Goal: Find specific page/section: Find specific page/section

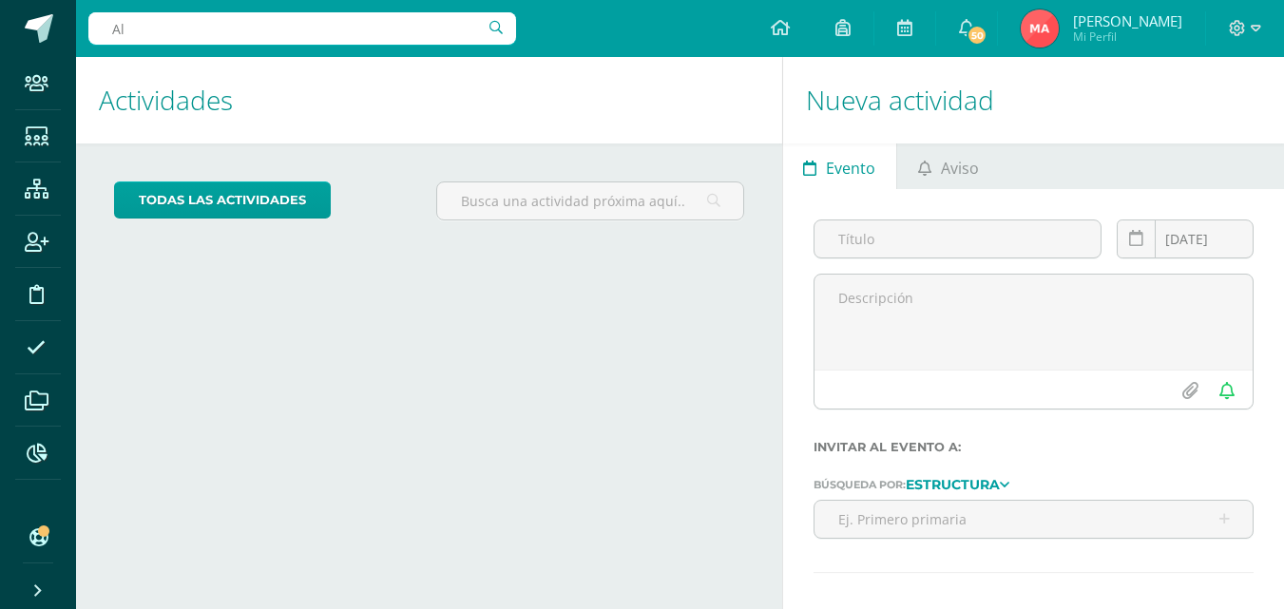
type input "A"
click at [269, 30] on input "text" at bounding box center [302, 28] width 428 height 32
type input "e"
click at [238, 30] on input "España Jose" at bounding box center [302, 28] width 428 height 32
click at [424, 28] on input "España Jose" at bounding box center [302, 28] width 428 height 32
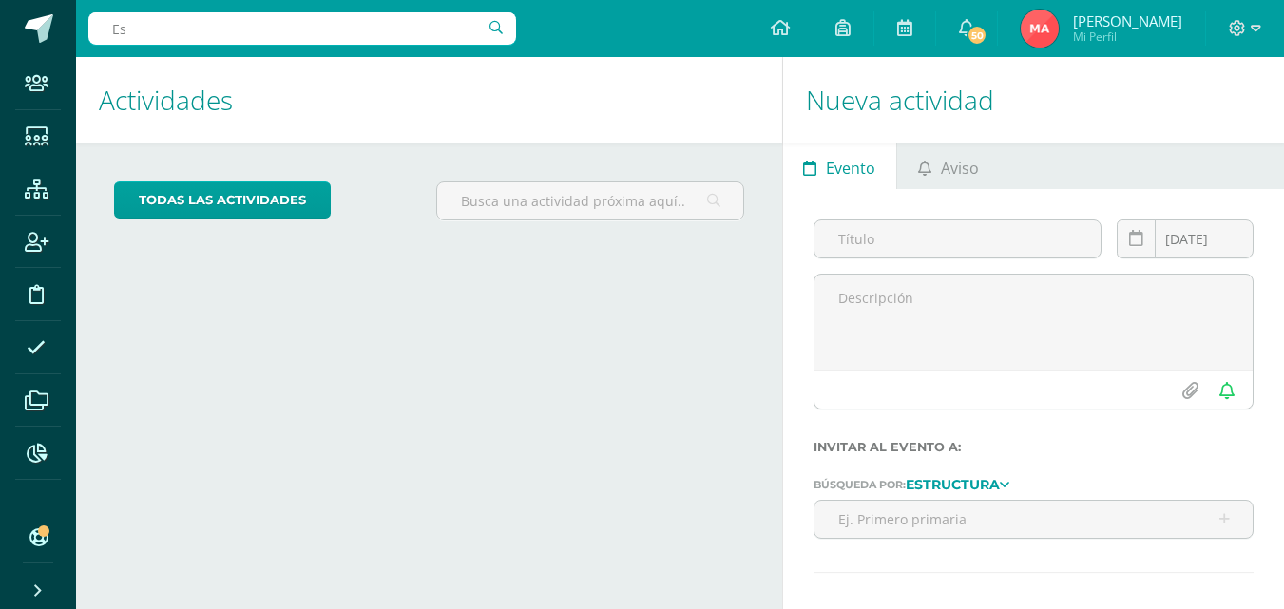
type input "E"
click at [328, 23] on input "text" at bounding box center [302, 28] width 428 height 32
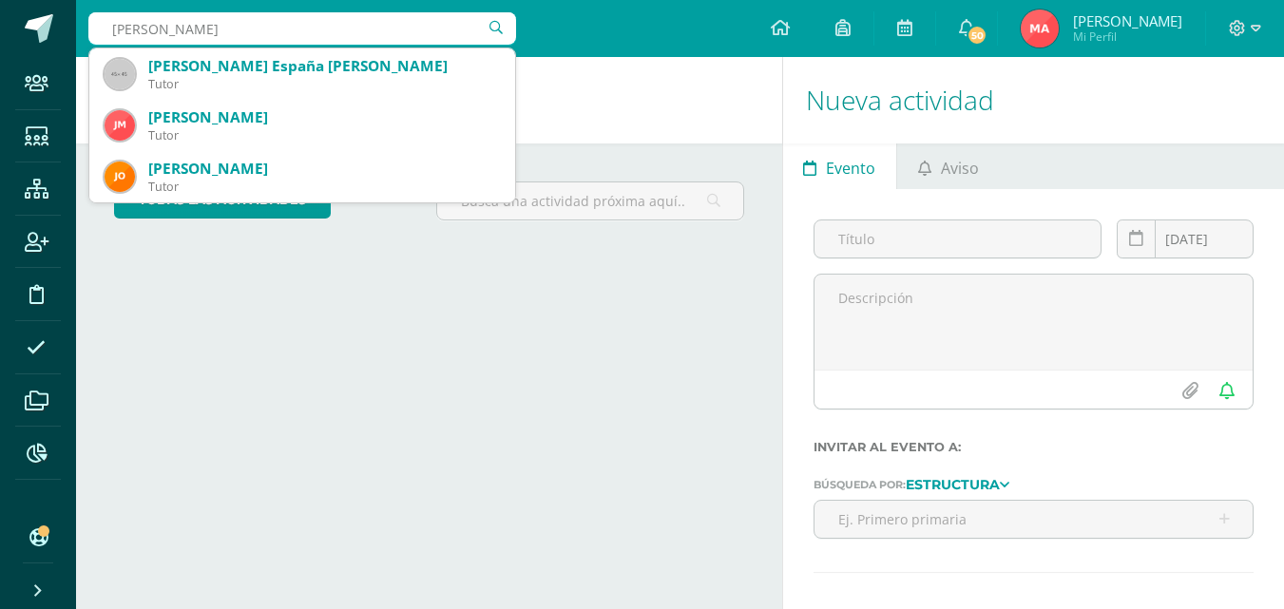
type input "Alfredo Jose Espaá"
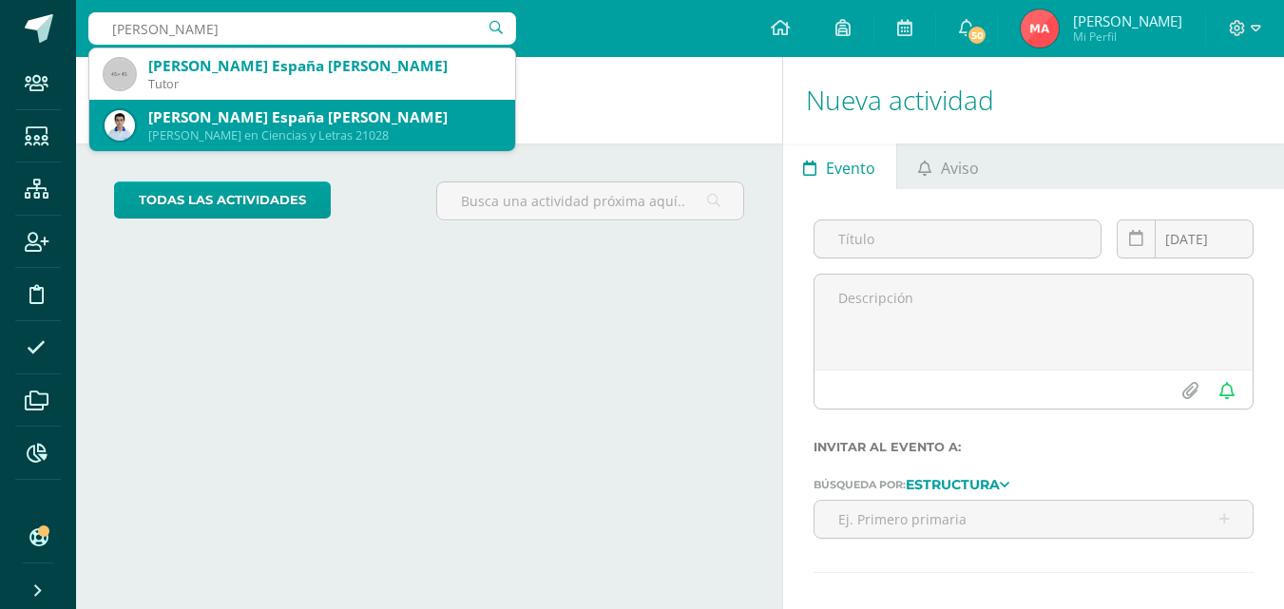
click at [305, 123] on div "Alfredo José España Pinto" at bounding box center [324, 117] width 352 height 20
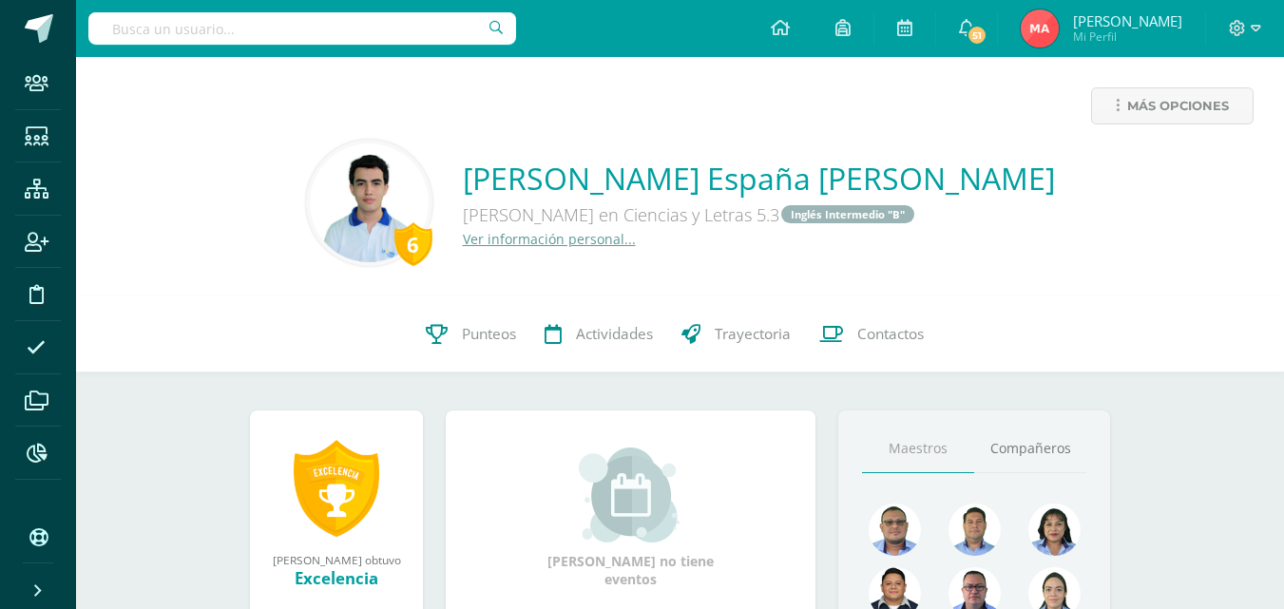
click at [262, 37] on input "text" at bounding box center [302, 28] width 428 height 32
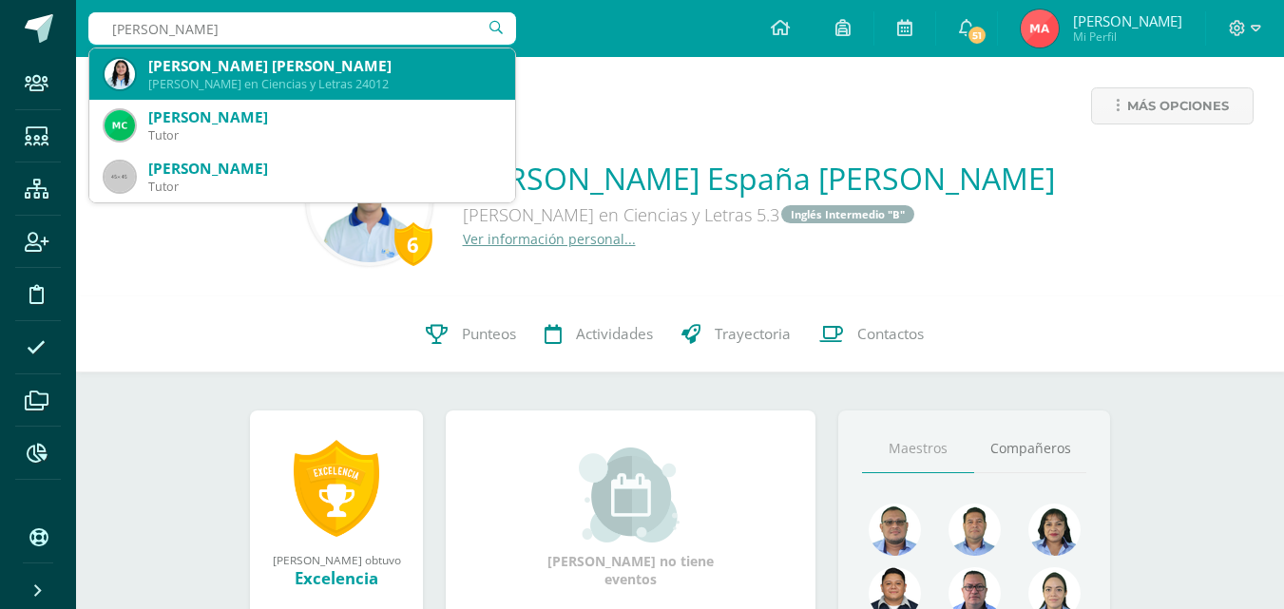
type input "Mareli Castañaza"
click at [201, 80] on div "Quinto Bachillerato en Ciencias y Letras 24012" at bounding box center [324, 84] width 352 height 16
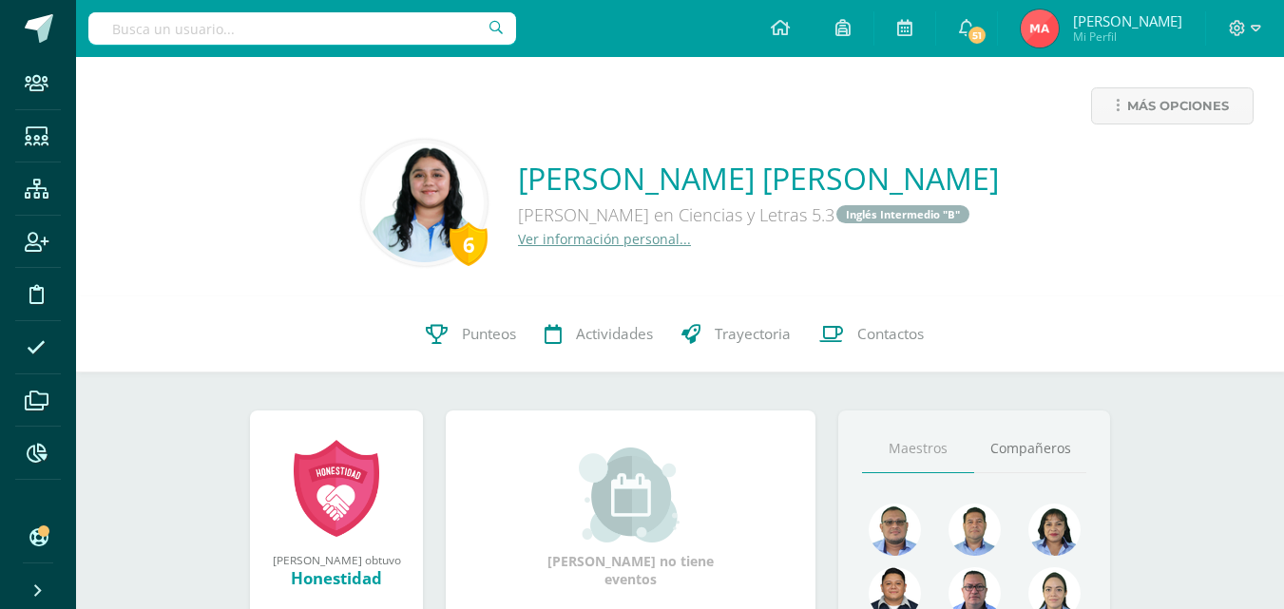
click at [461, 29] on input "text" at bounding box center [302, 28] width 428 height 32
type input "Camila Najera"
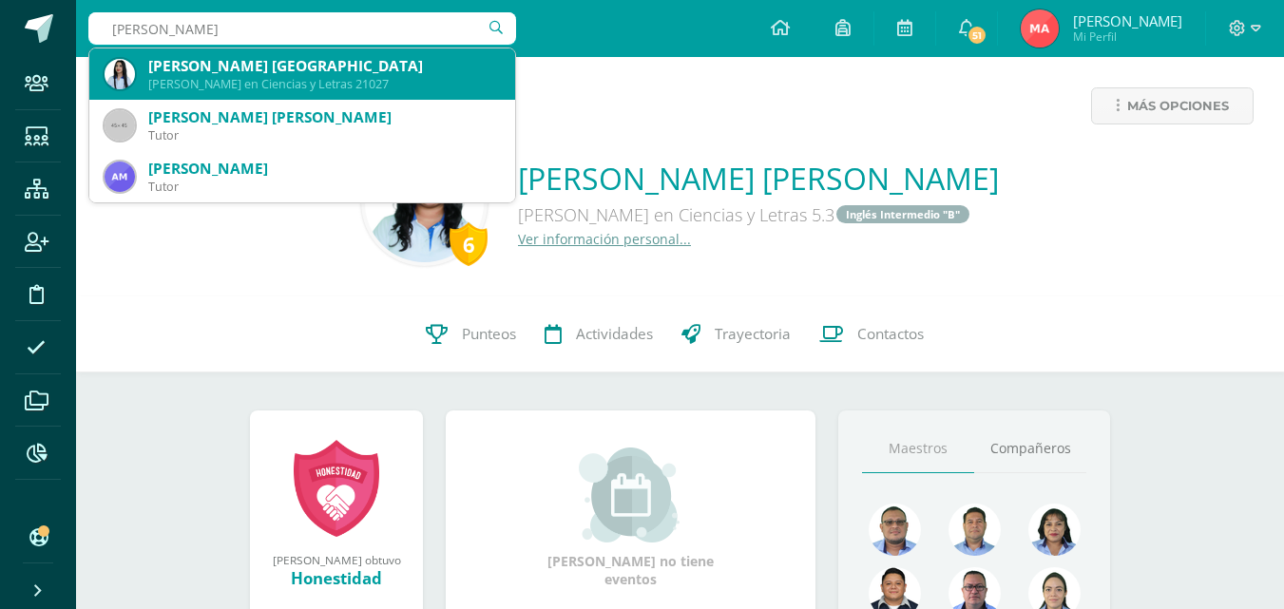
click at [397, 80] on div "Quinto Bachillerato en Ciencias y Letras 21027" at bounding box center [324, 84] width 352 height 16
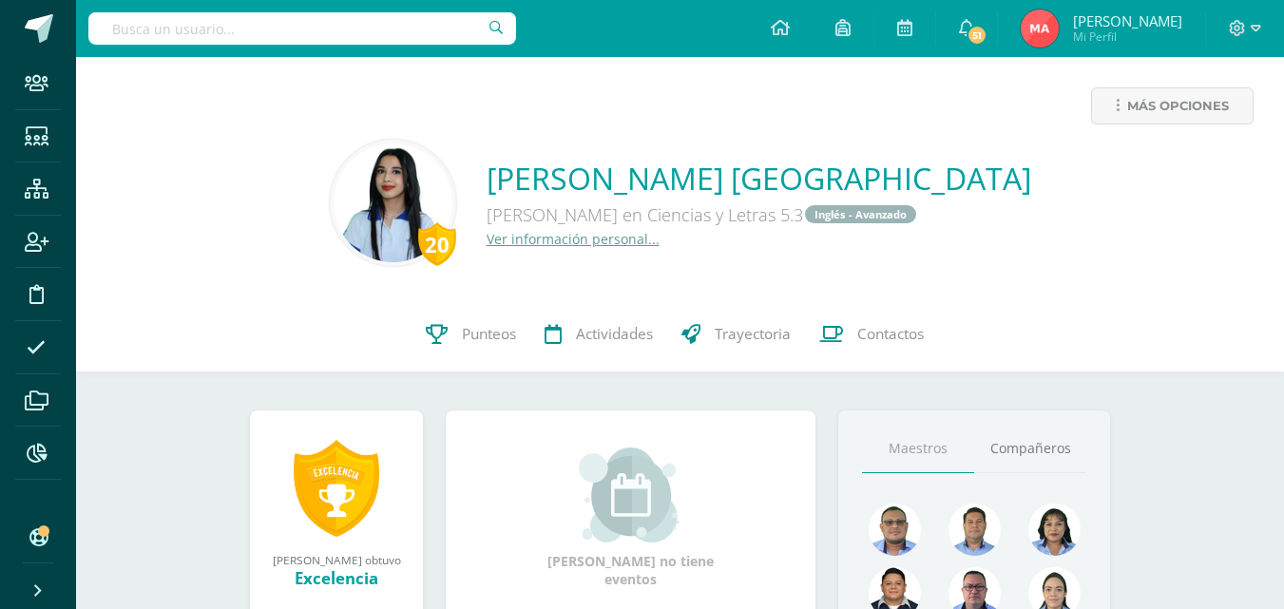
click at [250, 35] on input "text" at bounding box center [302, 28] width 428 height 32
type input "Keyri"
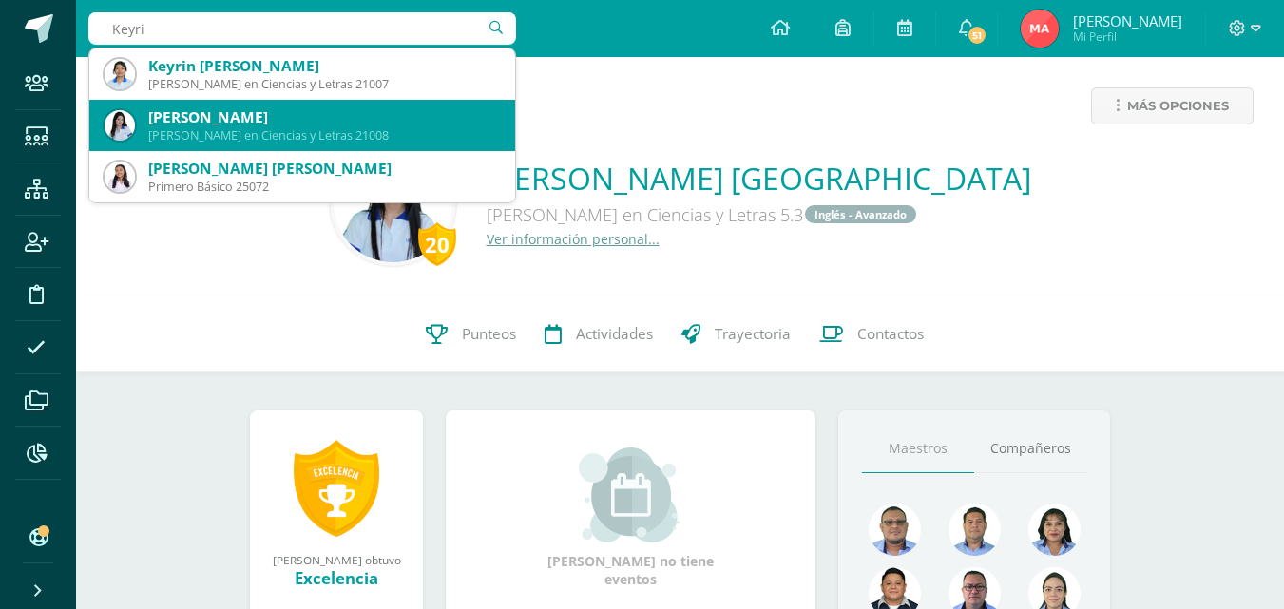
click at [240, 102] on div "Keyrith Andrea Paiz Sagastume Quinto Bachillerato en Ciencias y Letras 21008" at bounding box center [302, 125] width 395 height 51
